Goal: Task Accomplishment & Management: Manage account settings

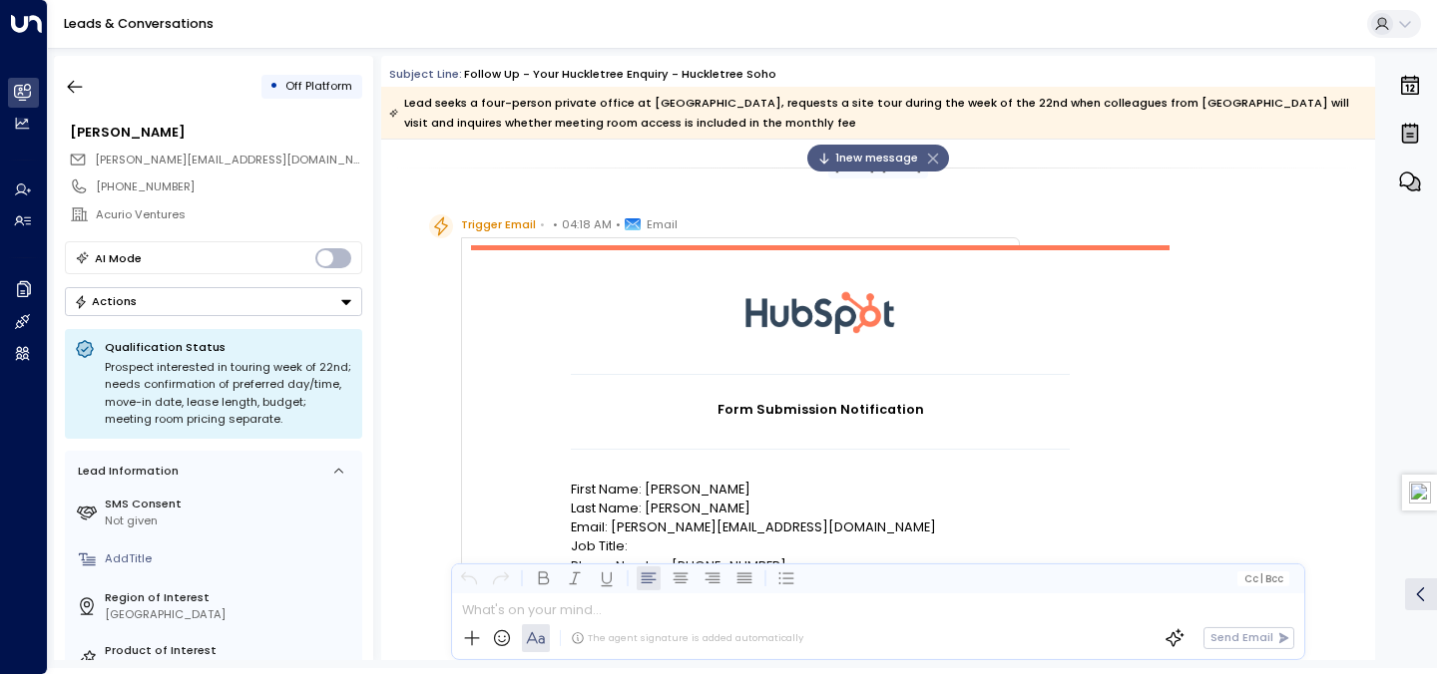
scroll to position [1862, 0]
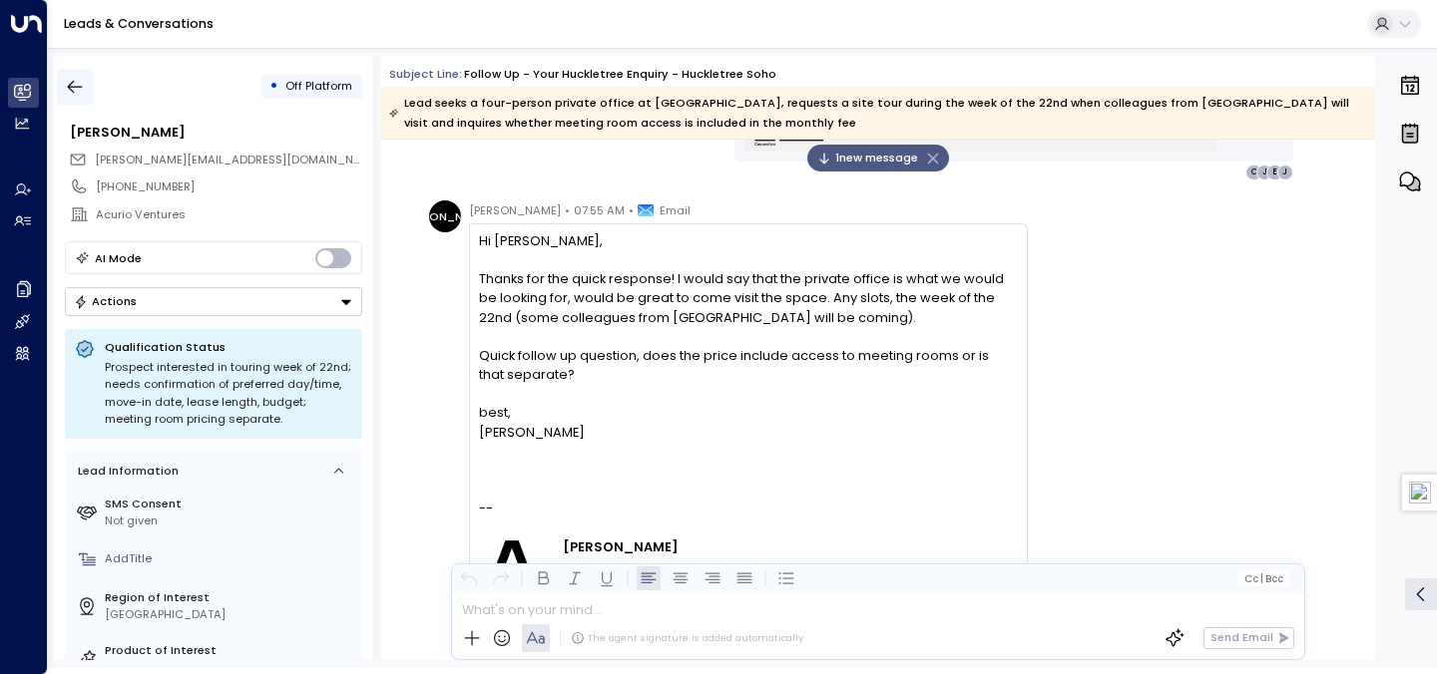
click at [67, 87] on icon "button" at bounding box center [75, 87] width 20 height 20
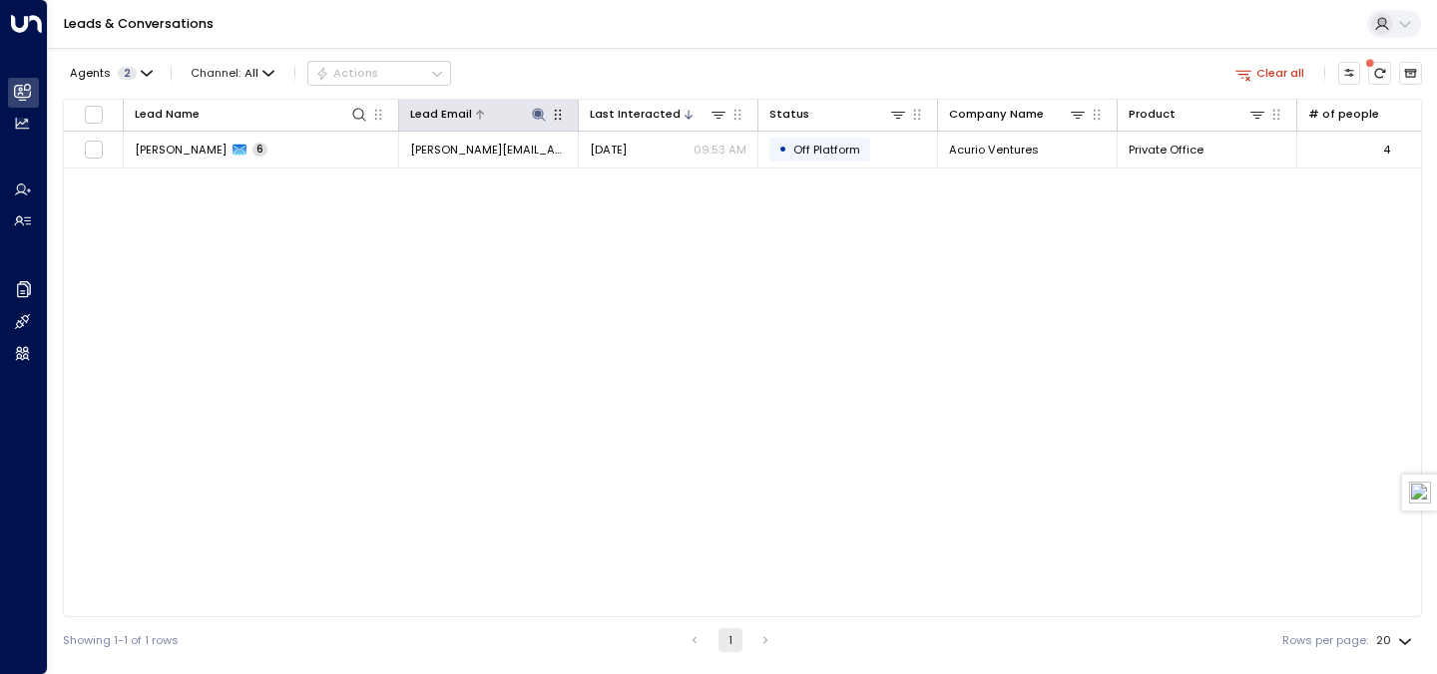
click at [534, 114] on icon at bounding box center [538, 114] width 13 height 13
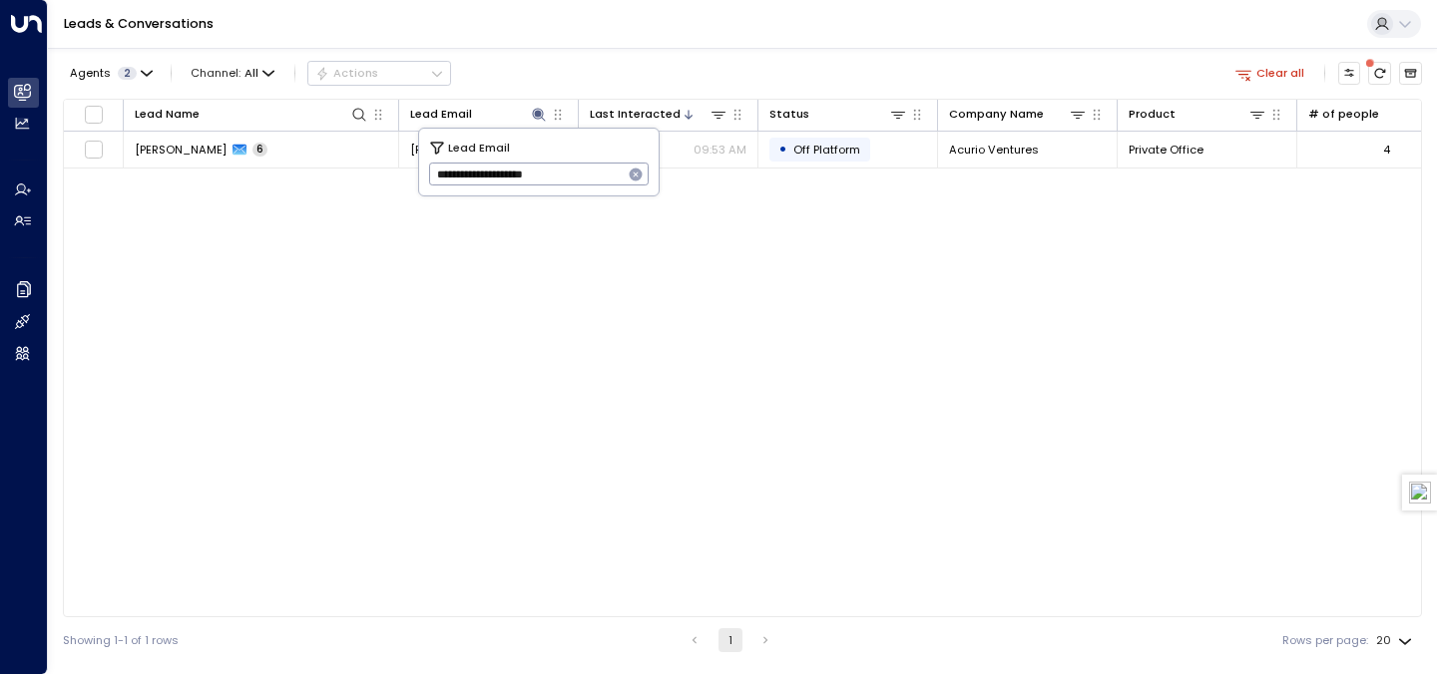
click at [635, 172] on icon "button" at bounding box center [635, 175] width 13 height 13
click at [610, 45] on div "Leads & Conversations" at bounding box center [742, 24] width 1389 height 49
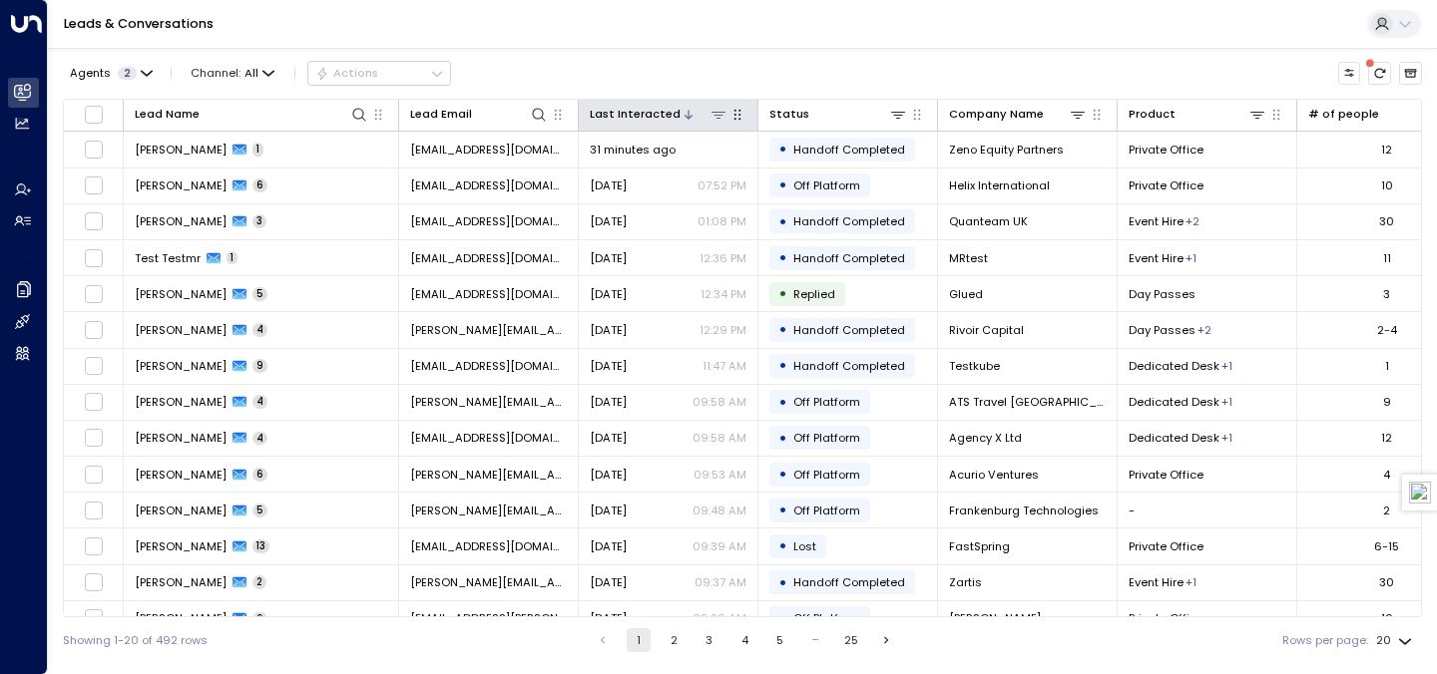
click at [664, 120] on div "Last Interacted" at bounding box center [635, 114] width 91 height 19
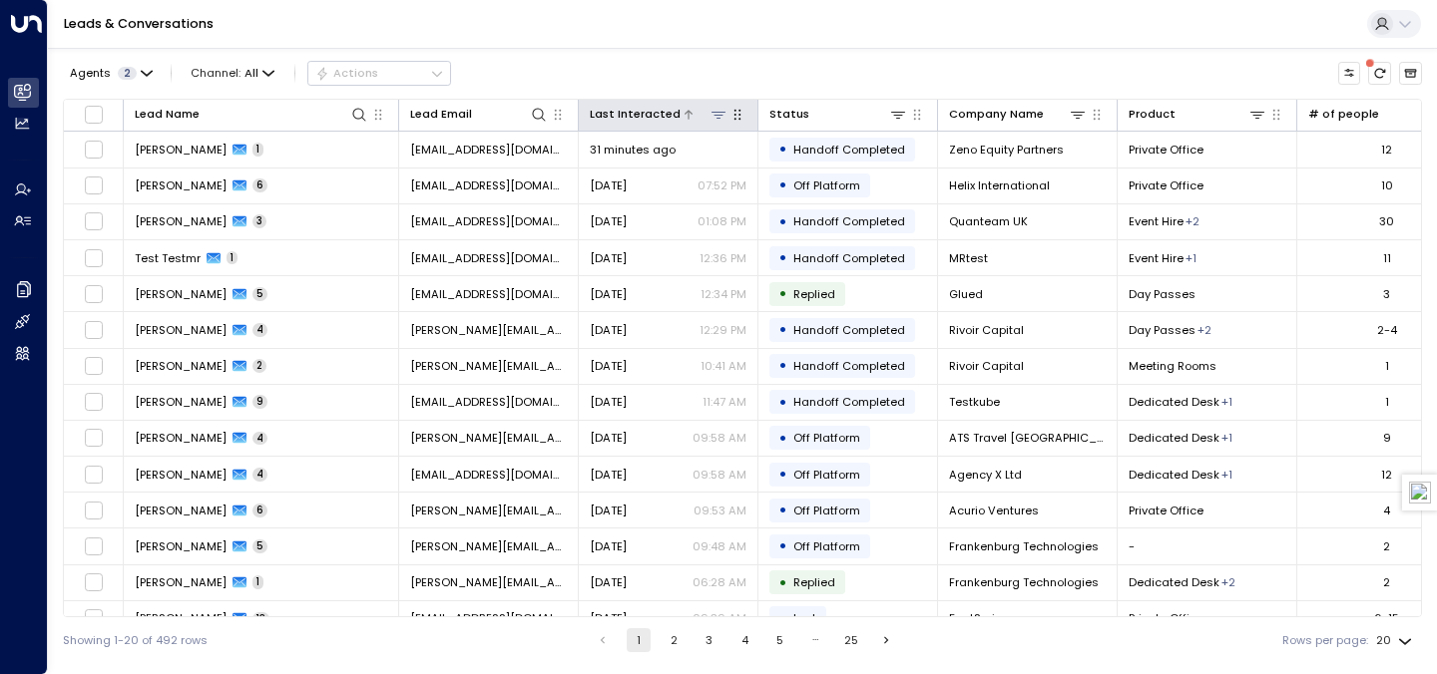
click at [664, 120] on div "Last Interacted" at bounding box center [635, 114] width 91 height 19
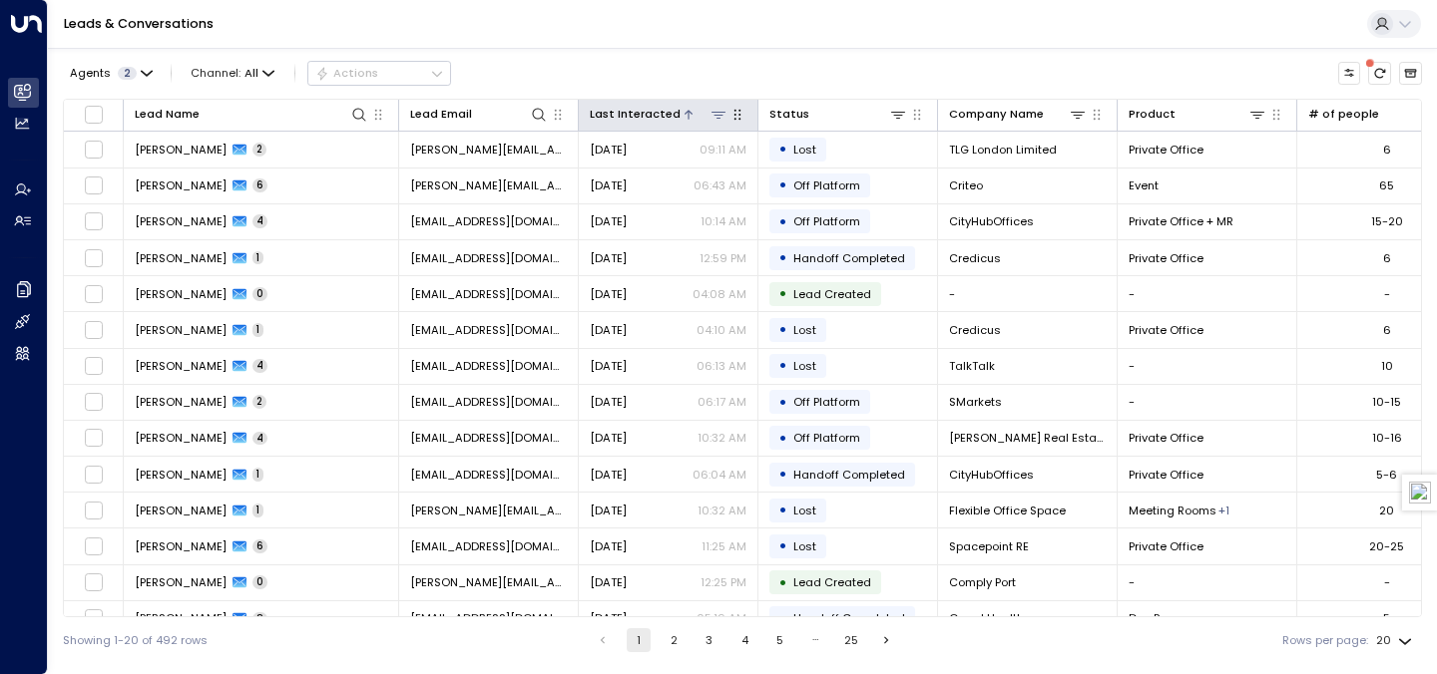
click at [664, 120] on div "Last Interacted" at bounding box center [635, 114] width 91 height 19
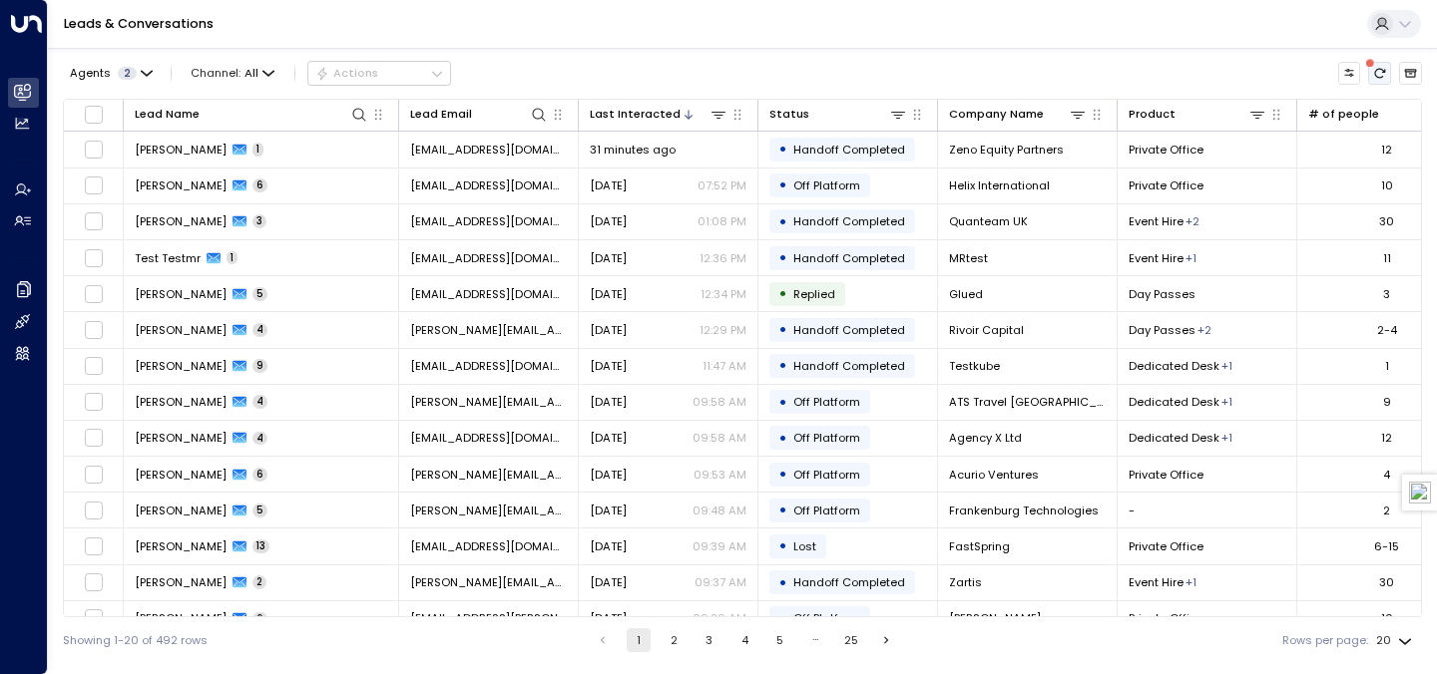
click at [1380, 77] on icon "There are new threads available. Refresh the grid to view the latest updates." at bounding box center [1380, 74] width 11 height 10
click at [1380, 77] on icon "Refresh" at bounding box center [1380, 74] width 11 height 10
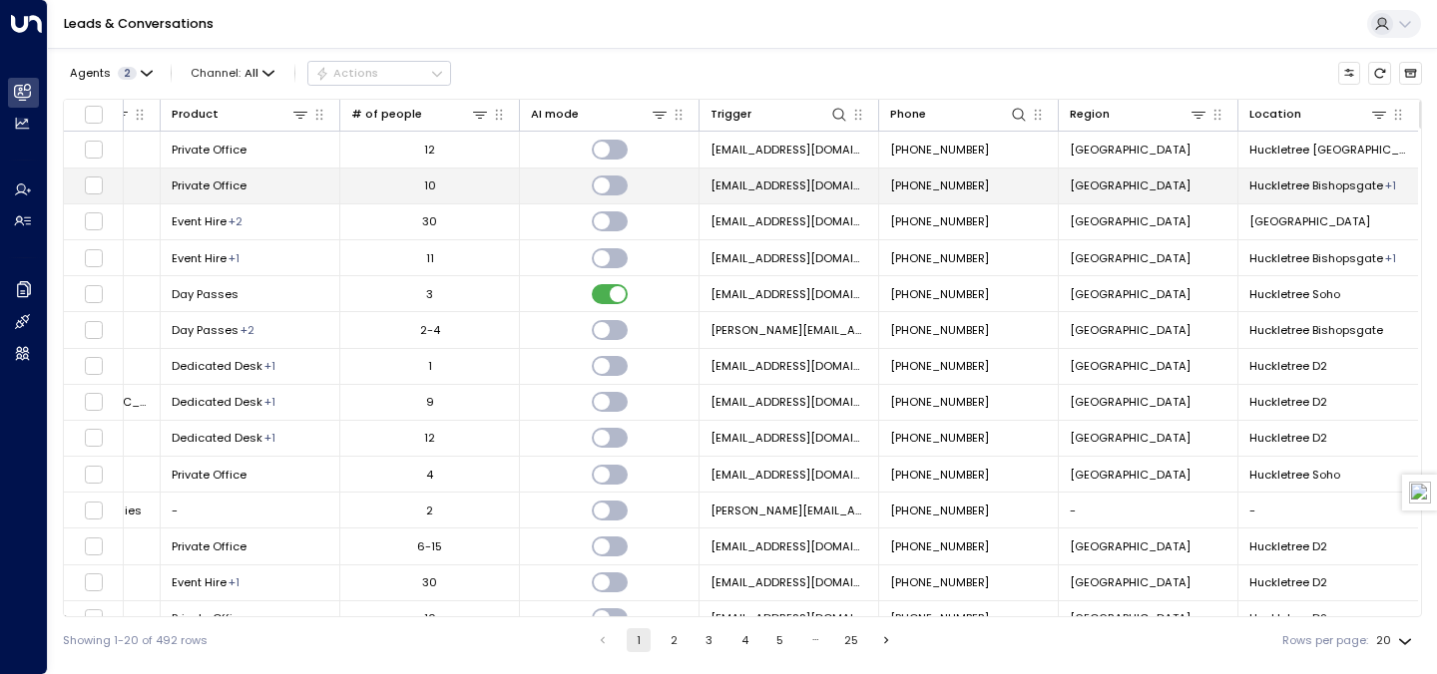
scroll to position [0, 963]
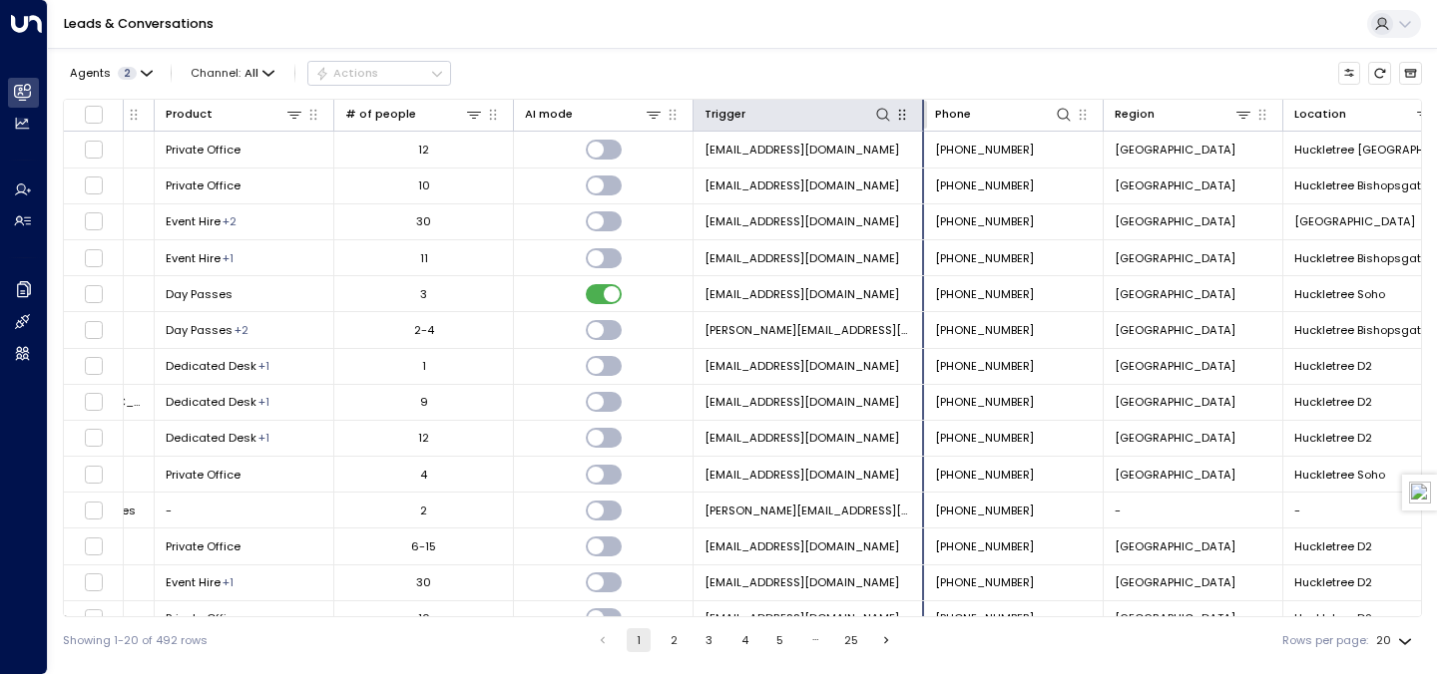
drag, startPoint x: 871, startPoint y: 113, endPoint x: 923, endPoint y: 115, distance: 51.9
click at [923, 115] on div at bounding box center [921, 115] width 12 height 28
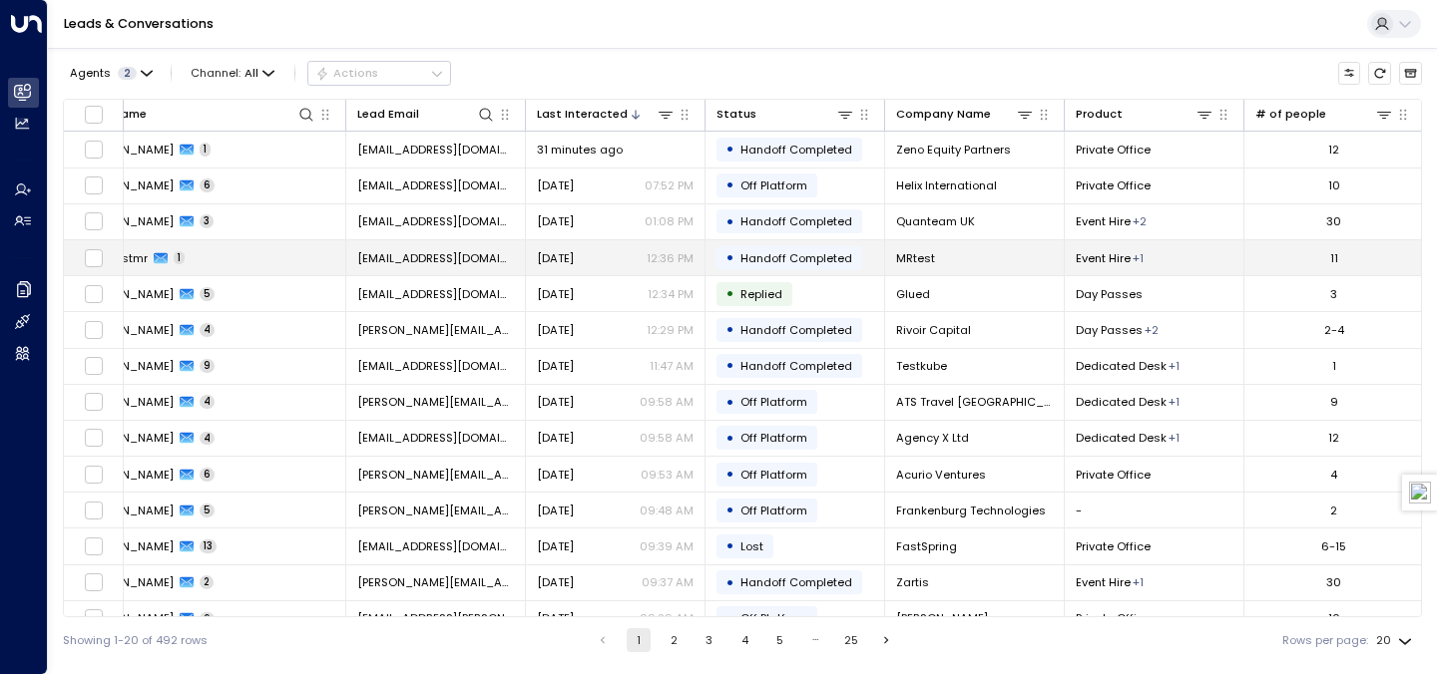
scroll to position [0, 0]
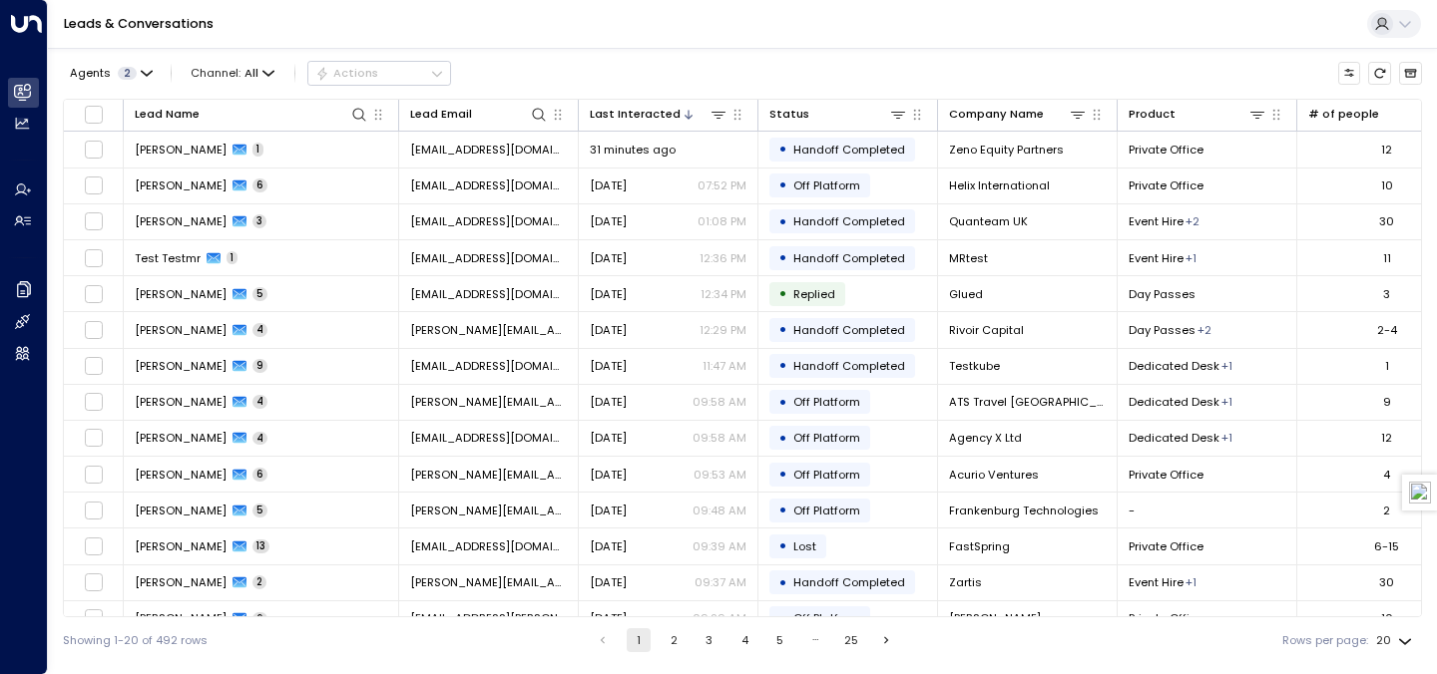
click at [1394, 637] on body "Overview Leads & Conversations Leads & Conversations Analytics Analytics Agents…" at bounding box center [718, 331] width 1437 height 663
click at [1401, 629] on li "100" at bounding box center [1394, 634] width 52 height 31
type input "***"
